Goal: Task Accomplishment & Management: Manage account settings

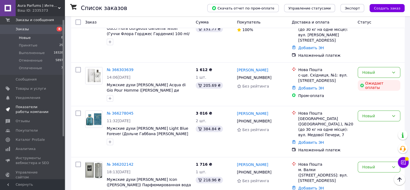
scroll to position [64, 0]
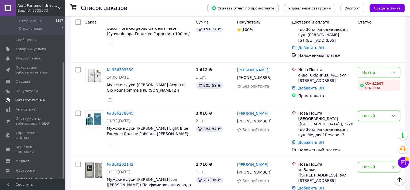
click at [35, 102] on span "Каталог ProSale" at bounding box center [30, 100] width 29 height 5
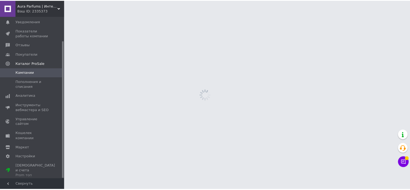
scroll to position [29, 0]
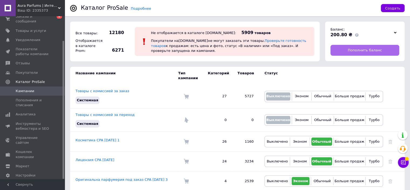
click at [339, 48] on link "Пополнить баланс" at bounding box center [365, 50] width 69 height 11
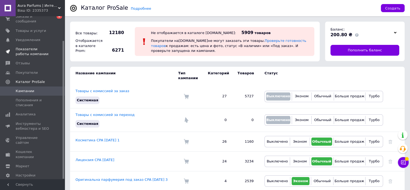
scroll to position [0, 0]
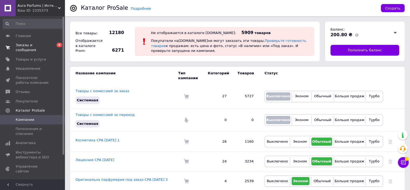
click at [39, 46] on span "Заказы и сообщения" at bounding box center [33, 48] width 34 height 10
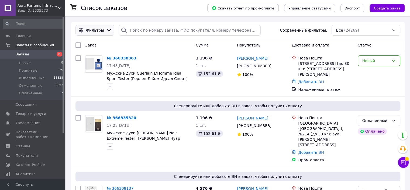
drag, startPoint x: 33, startPoint y: 91, endPoint x: 87, endPoint y: 34, distance: 78.6
click at [33, 91] on span "Оплаченные" at bounding box center [30, 93] width 23 height 5
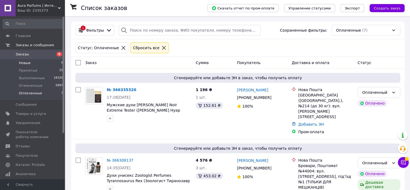
click at [20, 63] on span "Новые" at bounding box center [25, 62] width 12 height 5
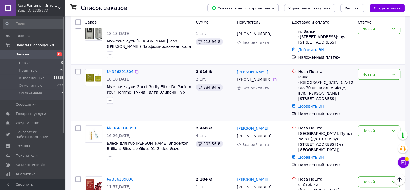
scroll to position [248, 0]
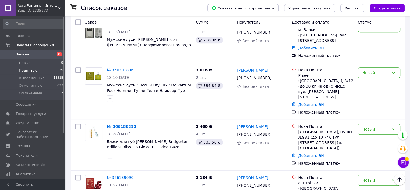
click at [30, 70] on span "Принятые" at bounding box center [28, 70] width 19 height 5
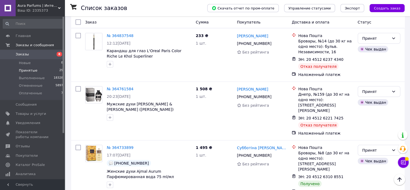
scroll to position [1267, 0]
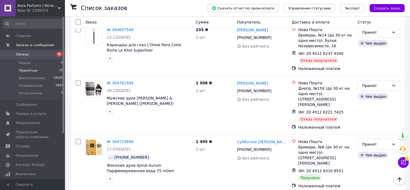
drag, startPoint x: 272, startPoint y: 98, endPoint x: 237, endPoint y: 98, distance: 34.8
copy link "[PERSON_NAME]"
click at [26, 114] on span "Товары и услуги" at bounding box center [31, 113] width 30 height 5
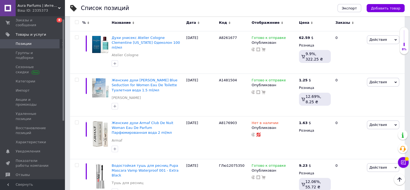
scroll to position [81, 0]
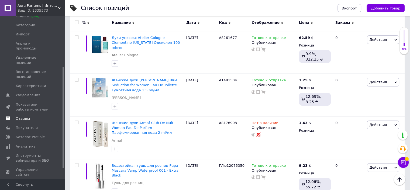
click at [24, 116] on span "Отзывы" at bounding box center [23, 118] width 14 height 5
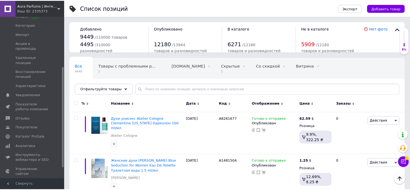
scroll to position [47, 0]
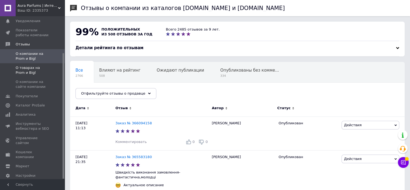
click at [33, 65] on span "О товарах на Prom и Bigl" at bounding box center [33, 70] width 34 height 10
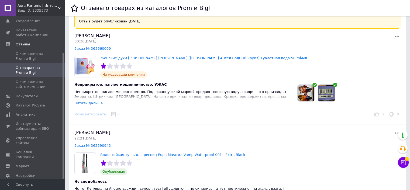
scroll to position [189, 0]
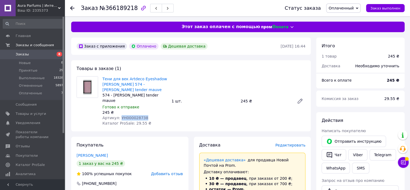
drag, startPoint x: 146, startPoint y: 105, endPoint x: 119, endPoint y: 106, distance: 27.2
click at [119, 115] on div "Артикул: УН000028738" at bounding box center [134, 117] width 65 height 5
copy span "УН000028738"
click at [141, 109] on div "245 ₴" at bounding box center [134, 111] width 65 height 5
drag, startPoint x: 142, startPoint y: 107, endPoint x: 118, endPoint y: 106, distance: 24.3
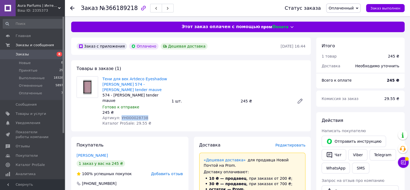
click at [118, 115] on div "Артикул: УН000028738" at bounding box center [134, 117] width 65 height 5
copy span "УН000028738"
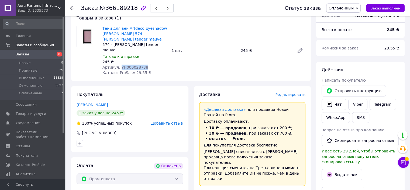
scroll to position [81, 0]
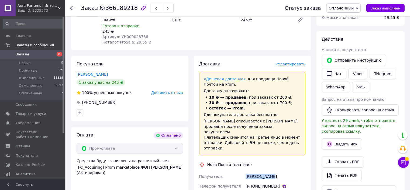
drag, startPoint x: 256, startPoint y: 164, endPoint x: 284, endPoint y: 164, distance: 28.3
copy div "Получатель Шабалін Анна"
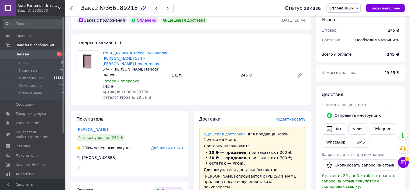
scroll to position [0, 0]
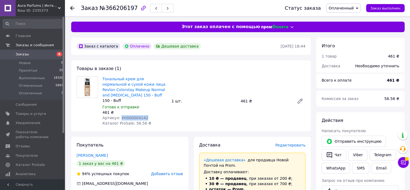
drag, startPoint x: 143, startPoint y: 118, endPoint x: 119, endPoint y: 118, distance: 24.8
click at [119, 118] on div "Артикул: УН000004142" at bounding box center [134, 117] width 65 height 5
copy span "УН000004142"
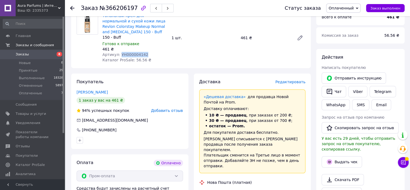
scroll to position [81, 0]
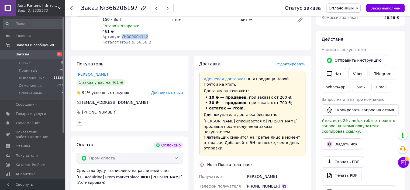
drag, startPoint x: 269, startPoint y: 171, endPoint x: 279, endPoint y: 171, distance: 10.2
copy div "Получатель Вдовиченко Ольга"
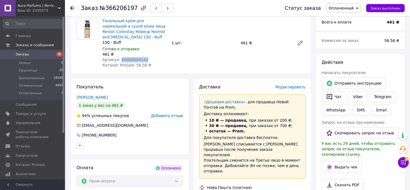
scroll to position [0, 0]
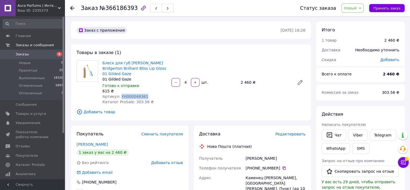
drag, startPoint x: 143, startPoint y: 91, endPoint x: 119, endPoint y: 90, distance: 24.0
click at [119, 94] on div "Артикул: УН000048361" at bounding box center [134, 96] width 65 height 5
copy span "УН000048361"
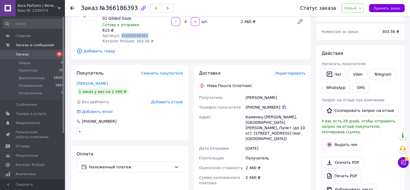
scroll to position [81, 0]
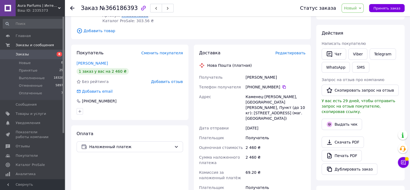
drag, startPoint x: 253, startPoint y: 70, endPoint x: 291, endPoint y: 70, distance: 38.8
click at [291, 72] on div "Получатель Пономарева Екатерина Телефон получателя +380 95 300 10 05   Адрес Ка…" at bounding box center [252, 140] width 109 height 136
copy div "Получатель Пономарева Екатерина"
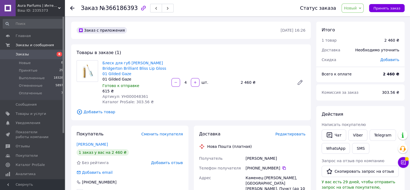
click at [200, 52] on div "Товары в заказе (1) Блеск для губ Kiko Milano Bridgerton Brilliant Bliss Lip Gl…" at bounding box center [191, 82] width 240 height 76
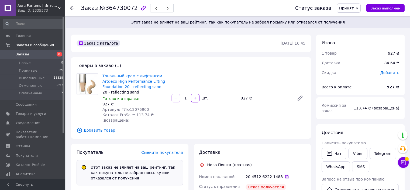
click at [285, 174] on icon at bounding box center [287, 176] width 4 height 4
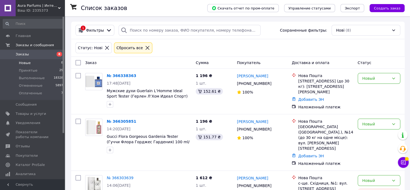
click at [23, 68] on span "Принятые" at bounding box center [28, 70] width 19 height 5
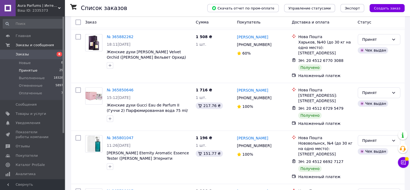
scroll to position [1395, 0]
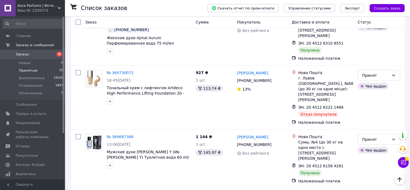
click at [28, 55] on span "Заказы" at bounding box center [33, 54] width 34 height 5
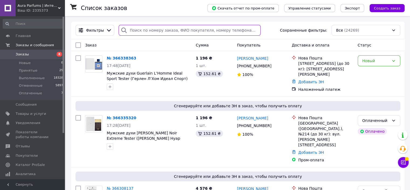
click at [158, 30] on input "search" at bounding box center [190, 30] width 142 height 11
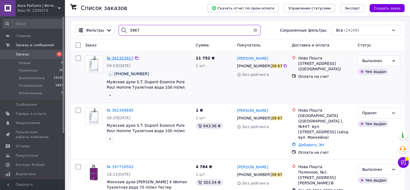
type input "3967"
click at [121, 57] on span "№ 362323917" at bounding box center [120, 58] width 27 height 4
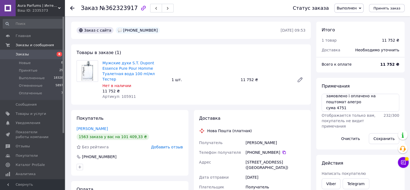
scroll to position [5, 0]
drag, startPoint x: 365, startPoint y: 112, endPoint x: 332, endPoint y: 113, distance: 32.9
click at [332, 111] on textarea "замовлено і оплачено на поштомат алегро сума 4751 ттн 20451267800240" at bounding box center [361, 103] width 78 height 18
